Goal: Check status: Check status

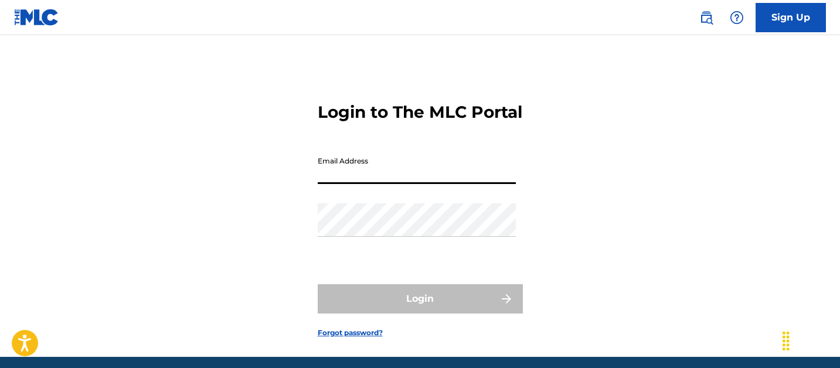
click at [337, 184] on input "Email Address" at bounding box center [417, 167] width 198 height 33
type input "[PERSON_NAME][EMAIL_ADDRESS][PERSON_NAME][DOMAIN_NAME]"
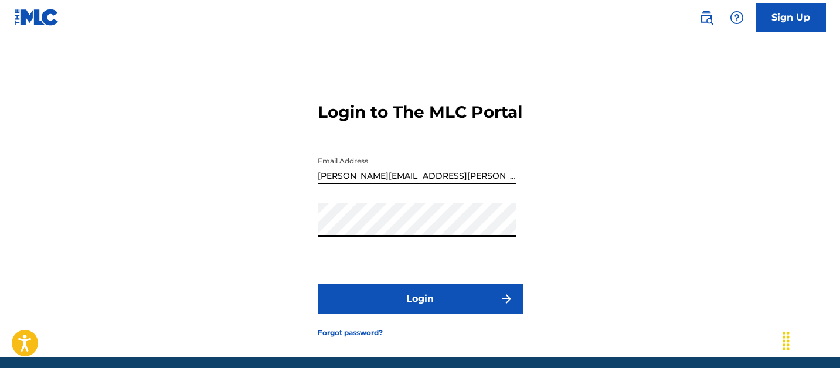
click at [318, 284] on button "Login" at bounding box center [420, 298] width 205 height 29
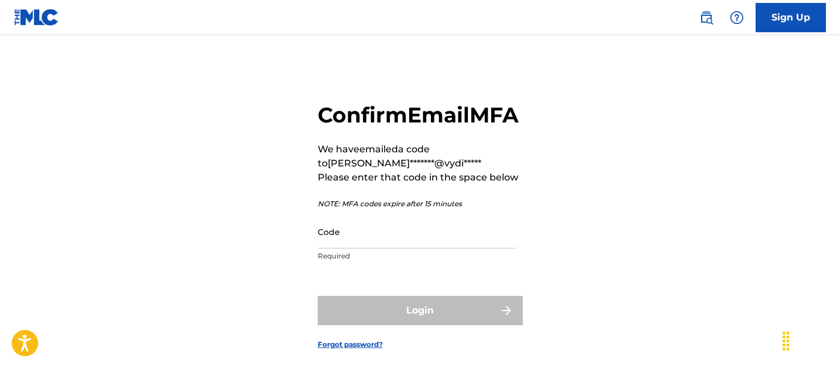
click at [388, 249] on input "Code" at bounding box center [417, 231] width 198 height 33
paste input "682672"
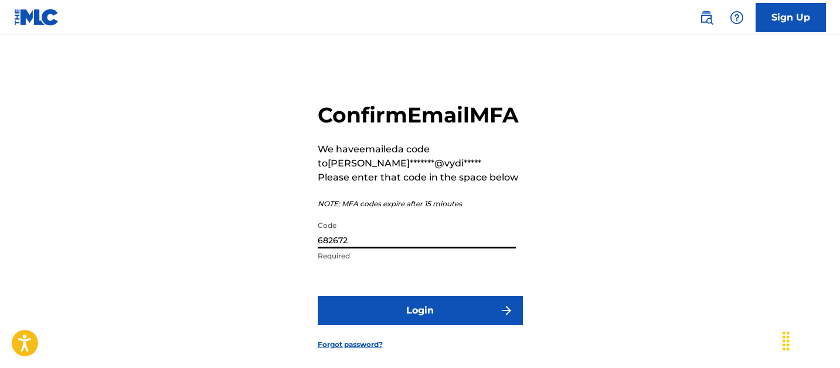
type input "682672"
click at [378, 325] on button "Login" at bounding box center [420, 310] width 205 height 29
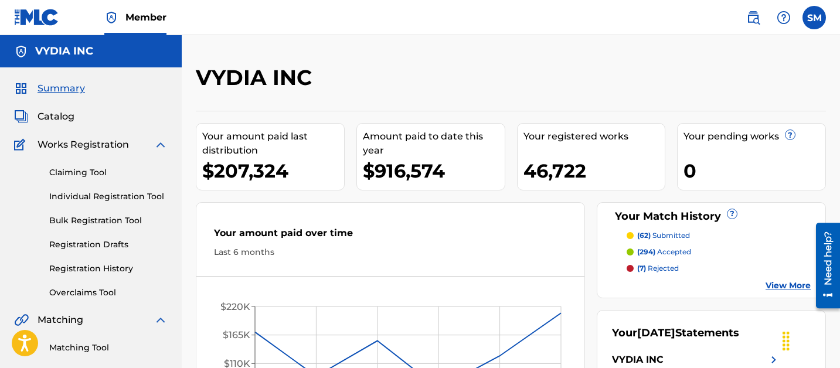
click at [99, 271] on link "Registration History" at bounding box center [108, 269] width 118 height 12
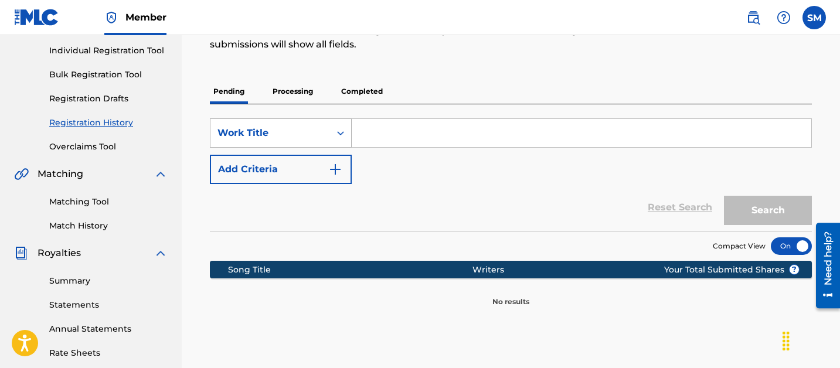
scroll to position [162, 0]
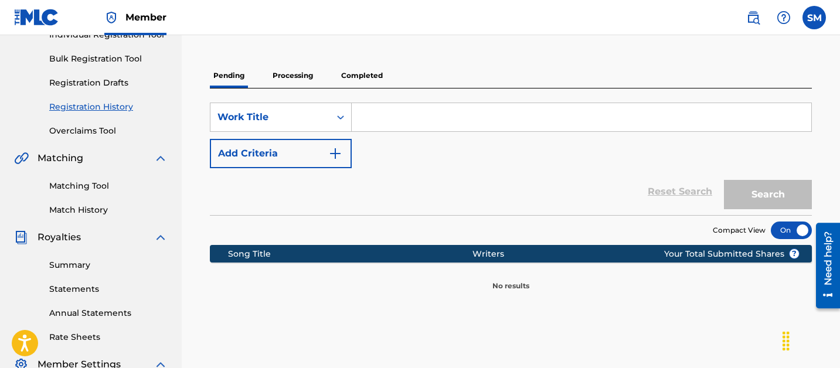
click at [286, 72] on p "Processing" at bounding box center [293, 75] width 48 height 25
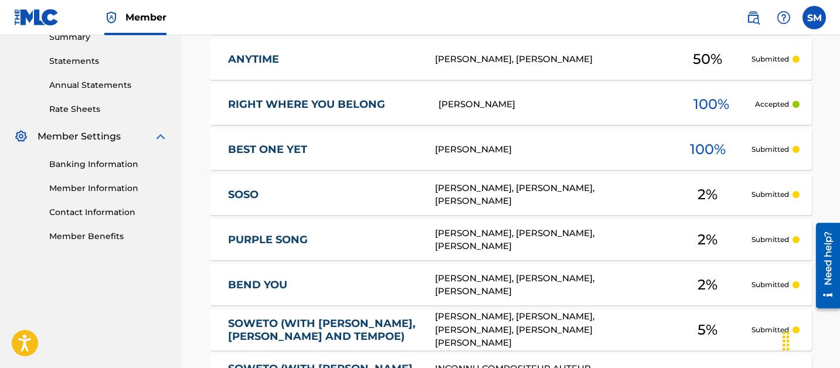
scroll to position [391, 0]
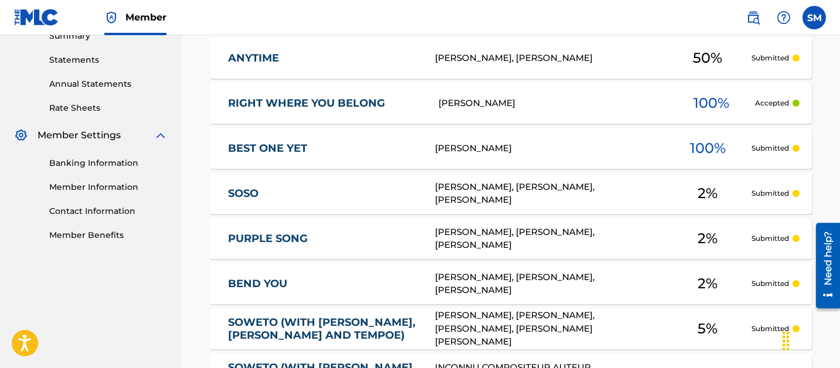
click at [416, 104] on link "RIGHT WHERE YOU BELONG" at bounding box center [325, 103] width 195 height 13
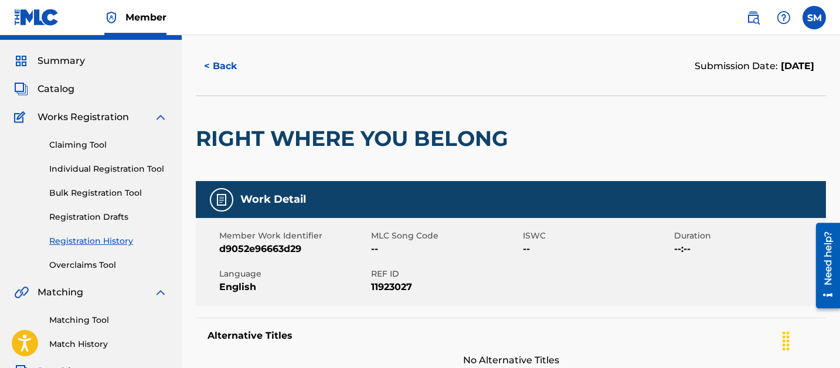
scroll to position [53, 0]
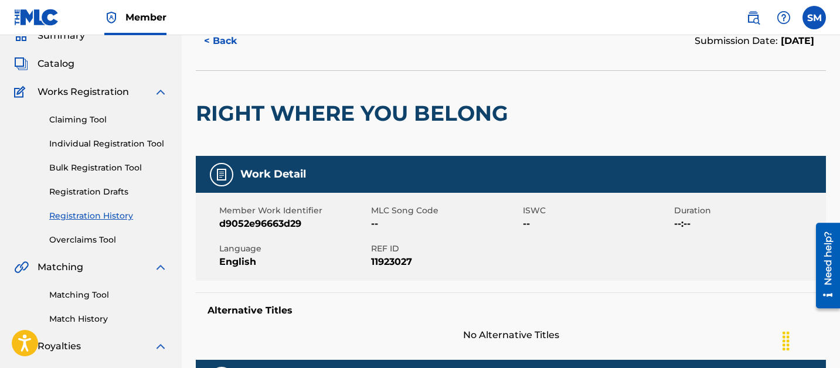
click at [51, 63] on span "Catalog" at bounding box center [56, 64] width 37 height 14
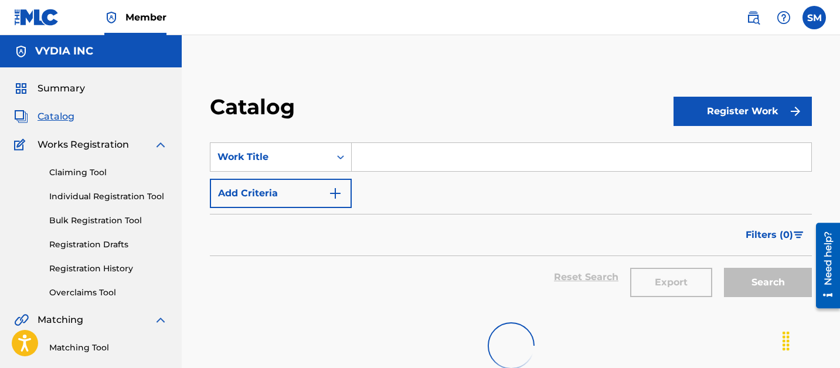
click at [395, 156] on input "Search Form" at bounding box center [582, 157] width 460 height 28
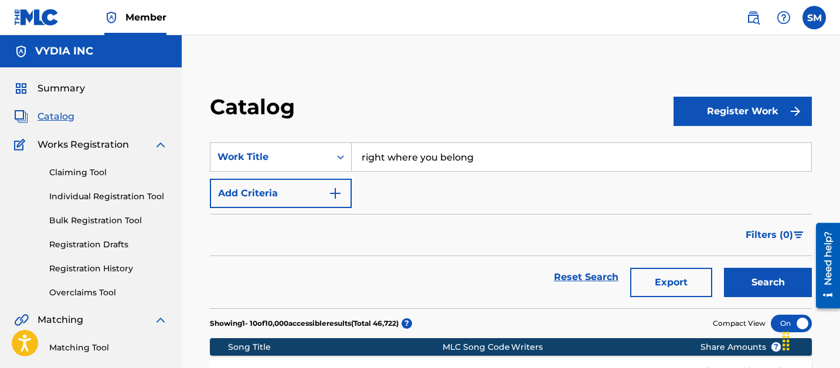
type input "right where you belong"
click at [724, 268] on button "Search" at bounding box center [768, 282] width 88 height 29
